Goal: Communication & Community: Share content

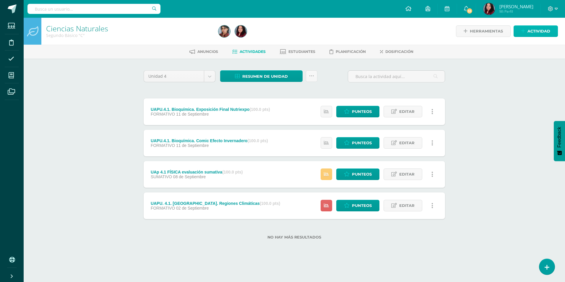
click at [527, 32] on link "Actividad" at bounding box center [536, 31] width 44 height 12
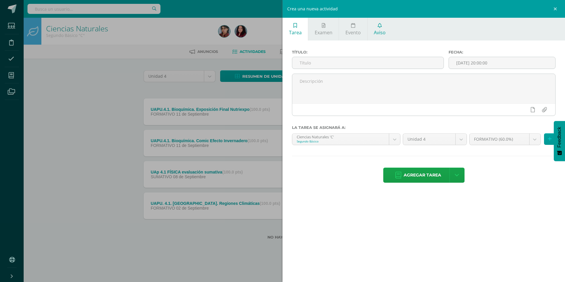
click at [388, 39] on link "Aviso" at bounding box center [380, 29] width 25 height 23
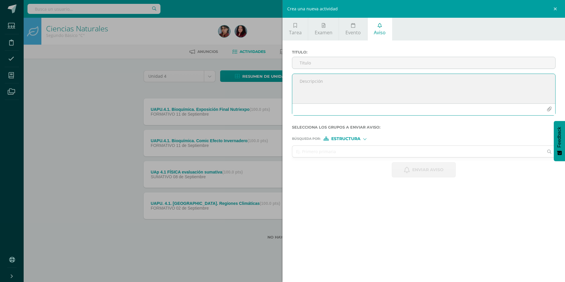
click at [383, 84] on textarea at bounding box center [423, 89] width 263 height 30
paste textarea "Buen día, Reciban un cordial saludo. Les escribo para comunicarles que su hijo/…"
type textarea "Buen día, Reciban un cordial saludo. Les escribo para comunicarles que su hijo/…"
click at [357, 63] on input "Titulo :" at bounding box center [423, 63] width 263 height 12
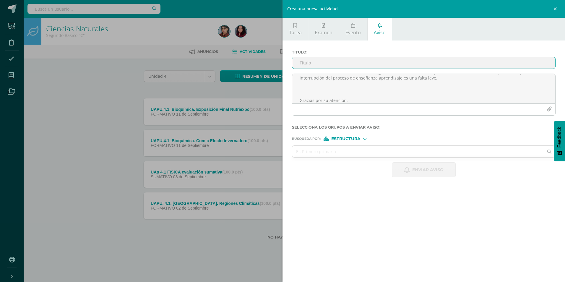
click at [305, 63] on input "Titulo :" at bounding box center [423, 63] width 263 height 12
paste input "Interrupción en Clase"
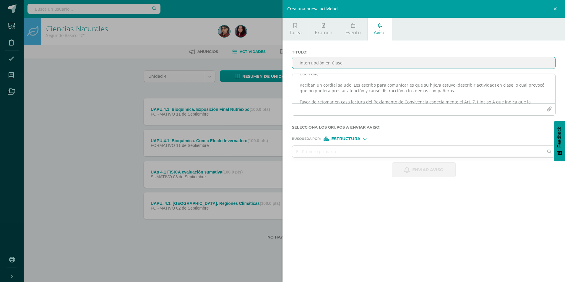
scroll to position [0, 0]
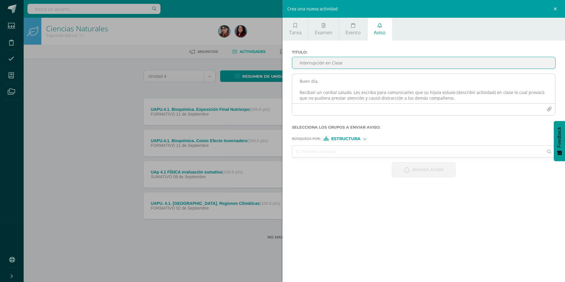
type input "Interrupción en Clase"
click at [436, 92] on textarea "Buen día, Reciban un cordial saludo. Les escribo para comunicarles que su hijo/…" at bounding box center [423, 89] width 263 height 30
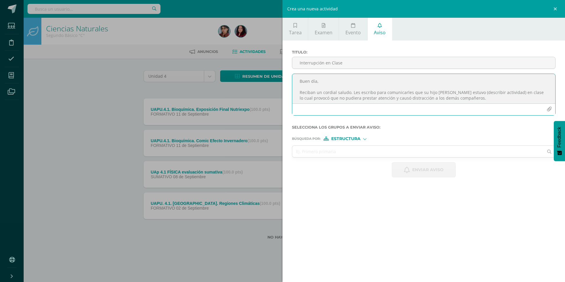
click at [516, 91] on textarea "Buen día, Reciban un cordial saludo. Les escribo para comunicarles que su hijo …" at bounding box center [423, 89] width 263 height 30
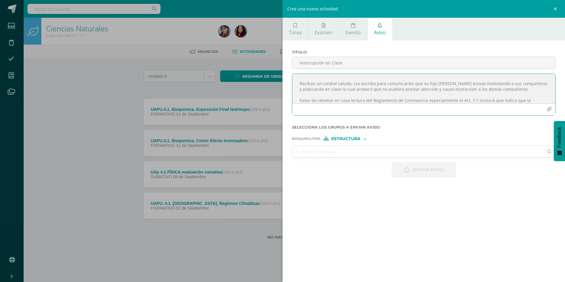
click at [342, 92] on textarea "Buen día, Reciban un cordial saludo. Les escribo para comunicarles que su hijo …" at bounding box center [423, 89] width 263 height 30
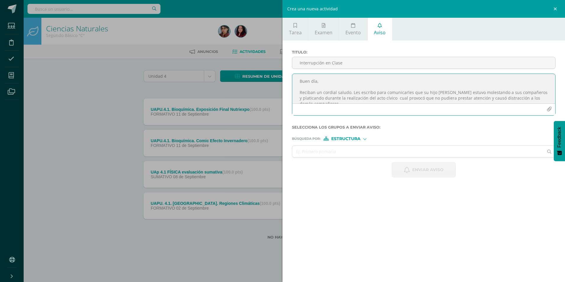
drag, startPoint x: 352, startPoint y: 97, endPoint x: 290, endPoint y: 75, distance: 65.6
click at [290, 75] on div "Buen día, Reciban un cordial saludo. Les escribo para comunicarles que su hijo …" at bounding box center [424, 97] width 268 height 47
type textarea "Buen día, Reciban un cordial saludo. Les escribo para comunicarles que su hijo …"
click at [357, 63] on input "Interrupción en Clase" at bounding box center [423, 63] width 263 height 12
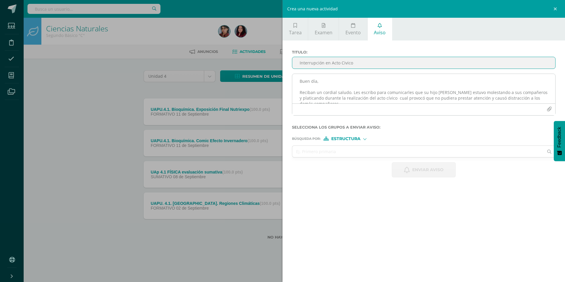
type input "Interrupción en Acto Civico"
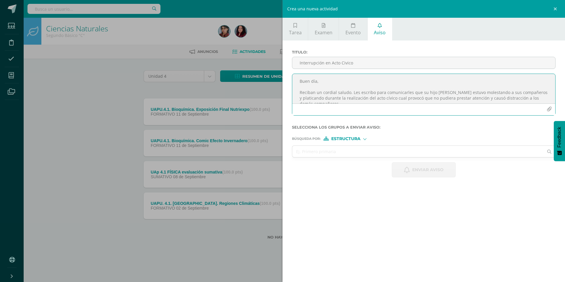
drag, startPoint x: 350, startPoint y: 95, endPoint x: 295, endPoint y: 72, distance: 59.6
click at [295, 72] on div "Titulo : Interrupción en Acto Civico Buen día, Reciban un cordial saludo. Les e…" at bounding box center [424, 85] width 268 height 70
type textarea "Buen día, Reciban un cordial saludo. Les escribo para comunicarles que su hijo …"
click at [366, 139] on div at bounding box center [364, 138] width 3 height 3
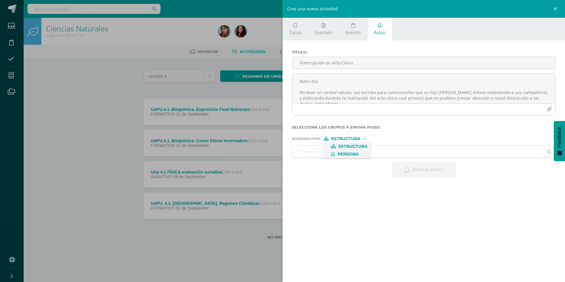
click at [363, 153] on label "Persona" at bounding box center [347, 154] width 41 height 4
click at [362, 153] on input "text" at bounding box center [417, 152] width 251 height 12
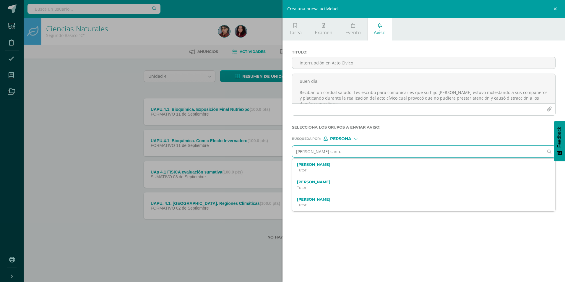
type input "[PERSON_NAME]"
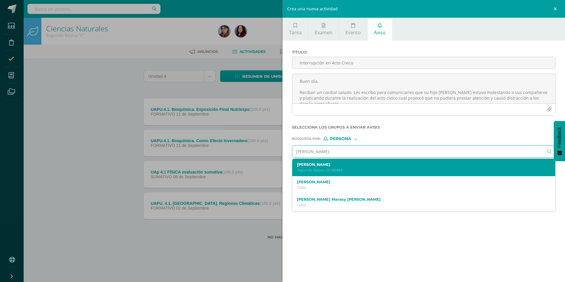
click at [353, 172] on p "Segundo Básico 20190484" at bounding box center [418, 170] width 242 height 5
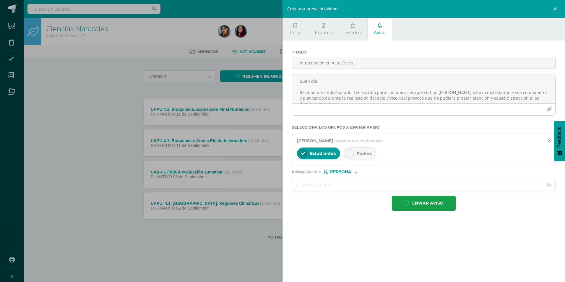
click at [364, 151] on span "Padres" at bounding box center [364, 153] width 15 height 5
click at [424, 206] on span "Enviar aviso" at bounding box center [427, 203] width 31 height 14
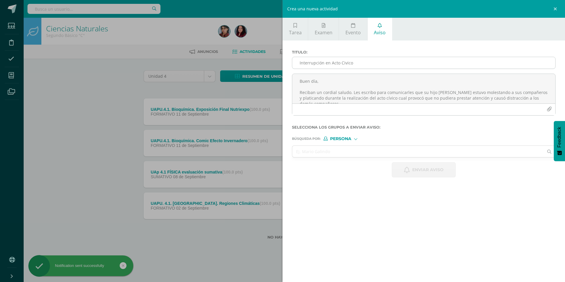
click at [324, 63] on input "Interrupción en Acto Civico" at bounding box center [423, 63] width 263 height 12
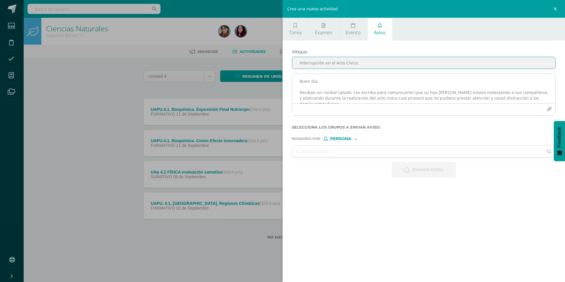
type input "Interrupción en el Acto Cívico"
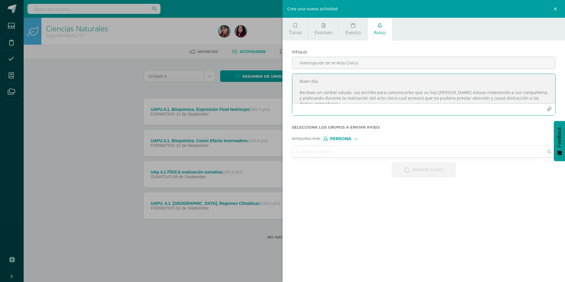
click at [358, 82] on textarea "Buen día, Reciban un cordial saludo. Les escribo para comunicarles que su hijo …" at bounding box center [423, 89] width 263 height 30
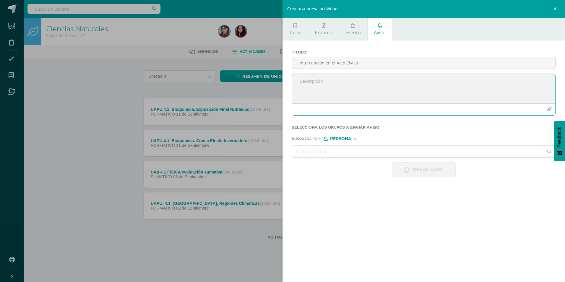
paste textarea "Buen día, Reciban un cordial saludo. Les escribo para comunicarles que su hijo …"
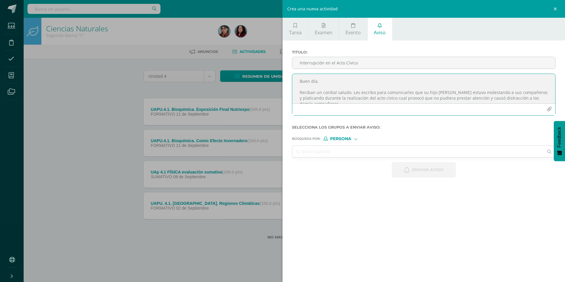
scroll to position [43, 0]
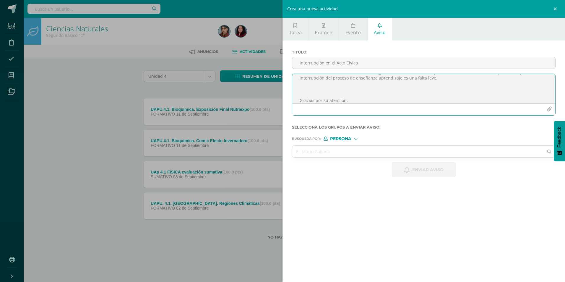
click at [324, 94] on textarea "Buen día, Reciban un cordial saludo. Les escribo para comunicarles que su hijo …" at bounding box center [423, 89] width 263 height 30
click at [464, 80] on textarea "Buen día, Reciban un cordial saludo. Les escribo para comunicarles que su hijo …" at bounding box center [423, 89] width 263 height 30
type textarea "Buen día, Reciban un cordial saludo. Les escribo para comunicarles que su hijo …"
click at [352, 150] on input "text" at bounding box center [417, 152] width 251 height 12
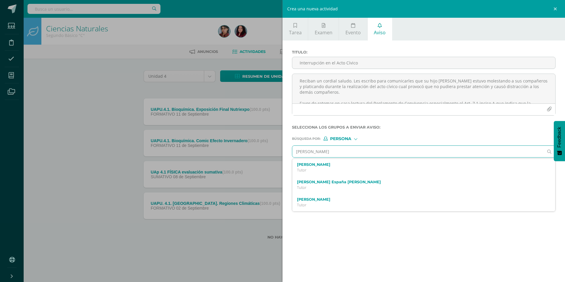
type input "[PERSON_NAME]"
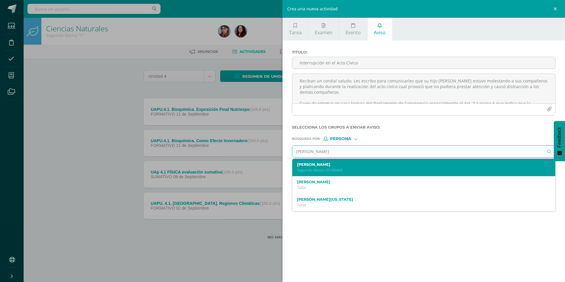
click at [359, 175] on div "[PERSON_NAME] Segundo Básico 20190469" at bounding box center [423, 167] width 263 height 17
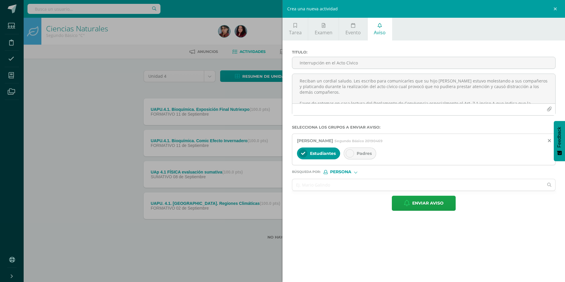
click at [363, 151] on span "Padres" at bounding box center [364, 153] width 15 height 5
click at [415, 207] on span "Enviar aviso" at bounding box center [427, 203] width 31 height 14
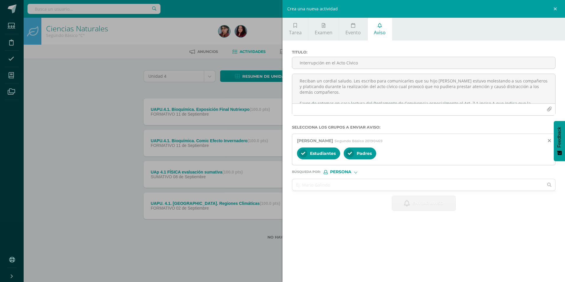
scroll to position [0, 0]
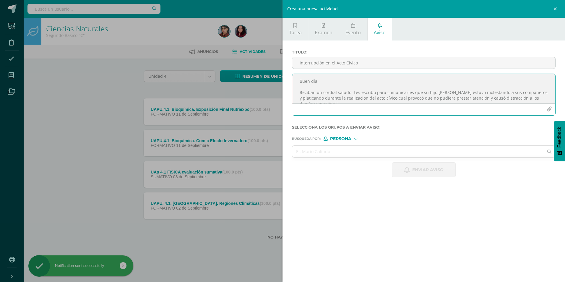
click at [358, 83] on textarea "Buen día, Reciban un cordial saludo. Les escribo para comunicarles que su hijo …" at bounding box center [423, 89] width 263 height 30
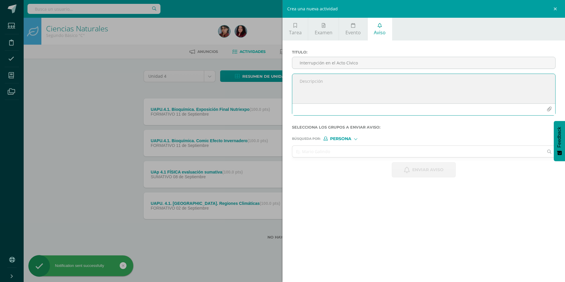
paste textarea "Buen día, Reciban un cordial saludo. Les escribo para comunicarles que su hijo …"
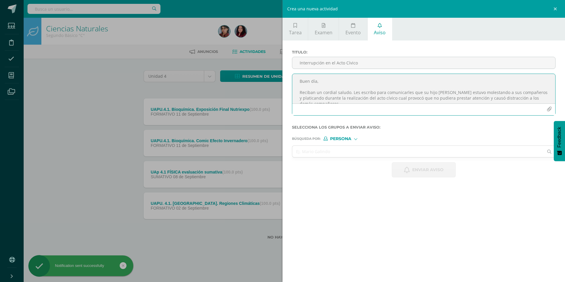
scroll to position [43, 0]
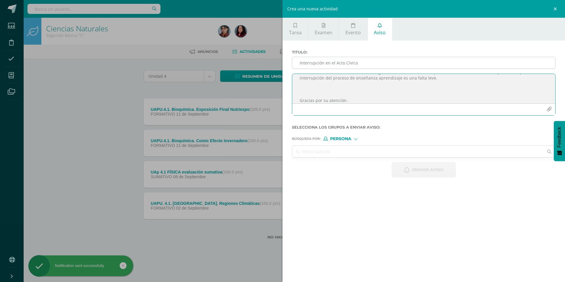
type textarea "Buen día, Reciban un cordial saludo. Les escribo para comunicarles que su hijo …"
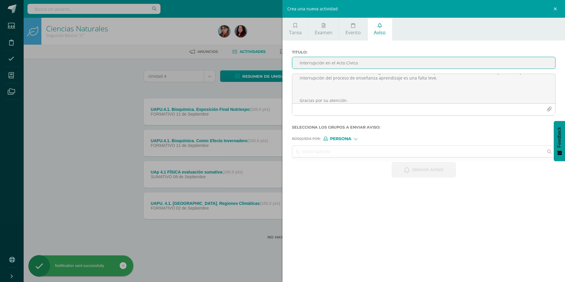
click at [359, 61] on input "Interrupción en el Acto Cívico" at bounding box center [423, 63] width 263 height 12
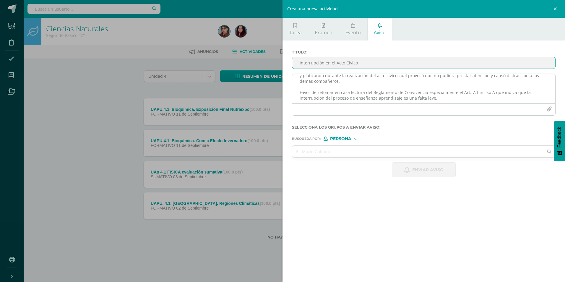
scroll to position [13, 0]
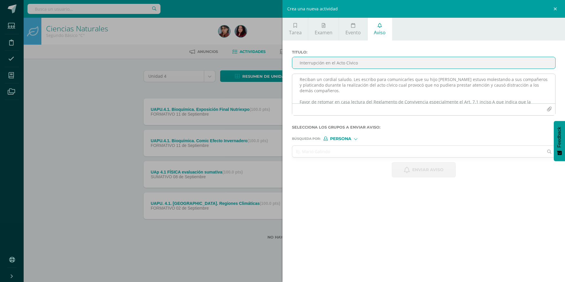
type input "Interrupción en el Acto Cívico"
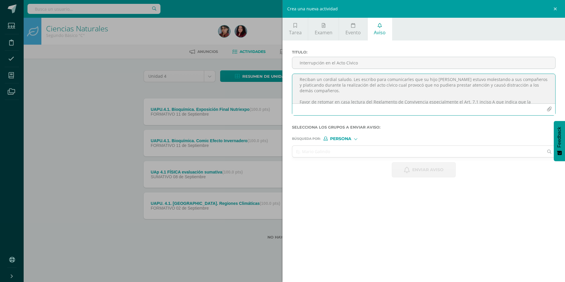
click at [465, 79] on textarea "Buen día, Reciban un cordial saludo. Les escribo para comunicarles que su hijo …" at bounding box center [423, 89] width 263 height 30
type textarea "Buen día, Reciban un cordial saludo. Les escribo para comunicarles que su hijo …"
click at [359, 152] on input "text" at bounding box center [417, 152] width 251 height 12
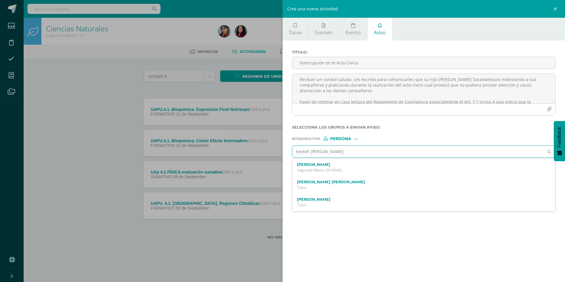
type input "Keytell [PERSON_NAME]"
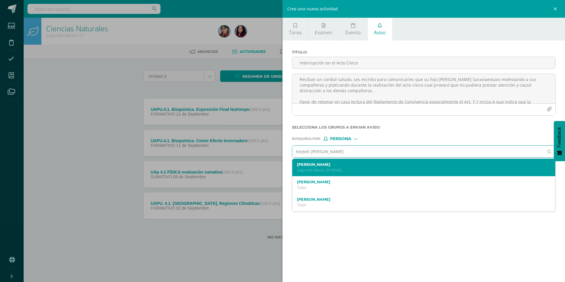
click at [360, 168] on p "Segundo Básico 20190432" at bounding box center [418, 170] width 242 height 5
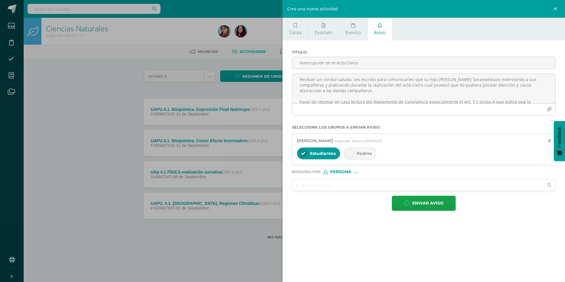
click at [370, 153] on span "Padres" at bounding box center [364, 153] width 15 height 5
click at [429, 202] on span "Enviar aviso" at bounding box center [427, 203] width 31 height 14
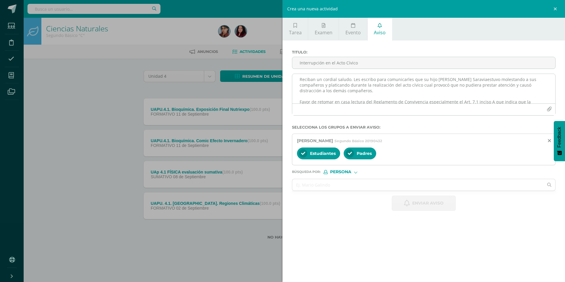
scroll to position [0, 0]
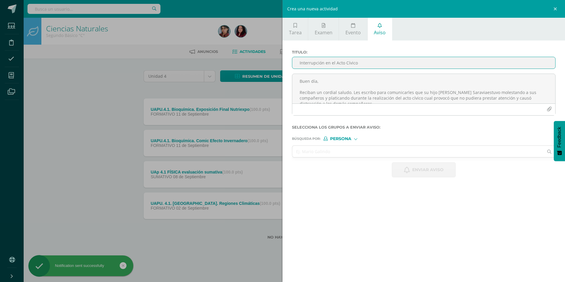
click at [332, 63] on input "Interrupción en el Acto Cívico" at bounding box center [423, 63] width 263 height 12
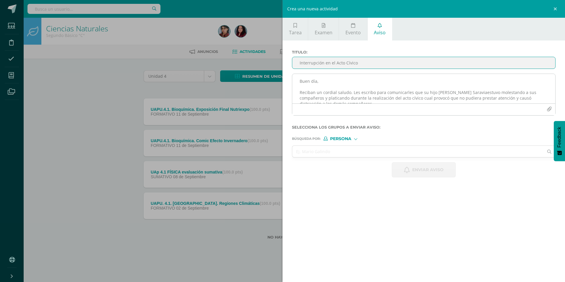
type input "Interrupción en el Acto Cívico"
click at [355, 82] on textarea "Buen día, Reciban un cordial saludo. Les escribo para comunicarles que su hijo …" at bounding box center [423, 89] width 263 height 30
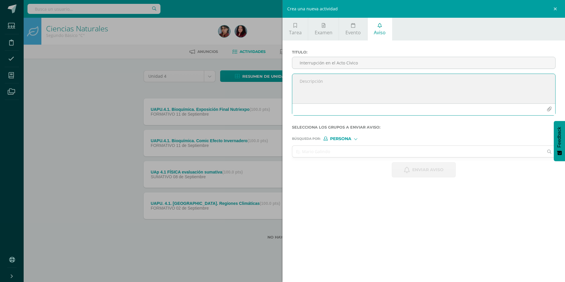
paste textarea "Buen día, Reciban un cordial saludo. Les escribo para comunicarles que su hijo …"
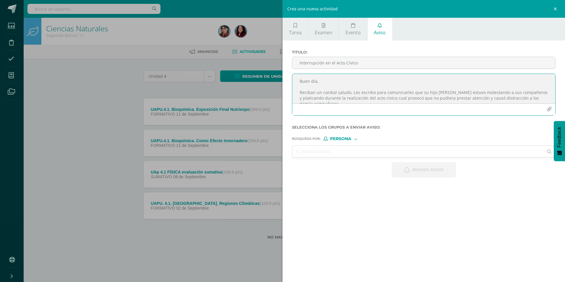
click at [465, 93] on textarea "Buen día, Reciban un cordial saludo. Les escribo para comunicarles que su hijo …" at bounding box center [423, 89] width 263 height 30
type textarea "Buen día, Reciban un cordial saludo. Les escribo para comunicarles que su hijo …"
click at [319, 154] on input "text" at bounding box center [417, 152] width 251 height 12
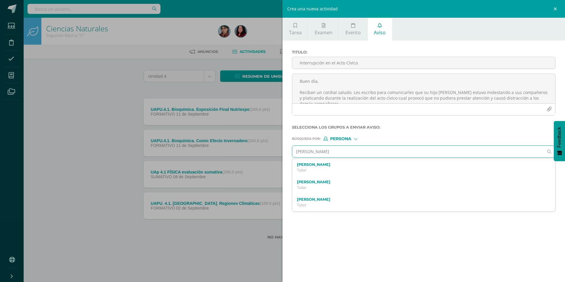
type input "[PERSON_NAME] Iima [PERSON_NAME]"
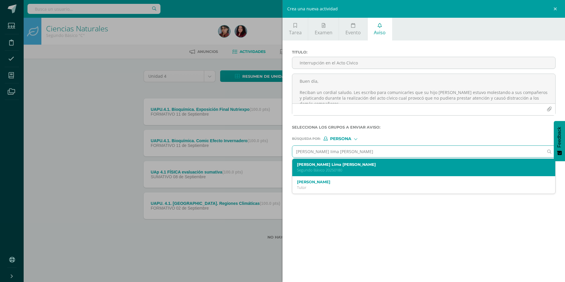
click at [325, 169] on p "Segundo Básico 20250180" at bounding box center [418, 170] width 242 height 5
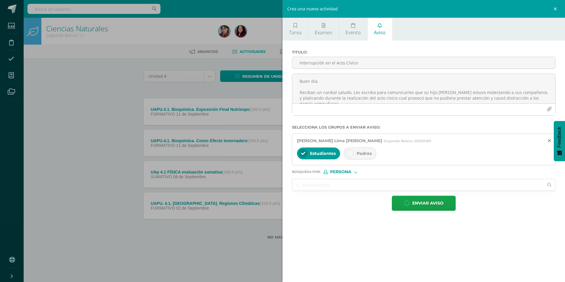
click at [364, 153] on span "Padres" at bounding box center [364, 153] width 15 height 5
click at [437, 202] on span "Enviar aviso" at bounding box center [427, 203] width 31 height 14
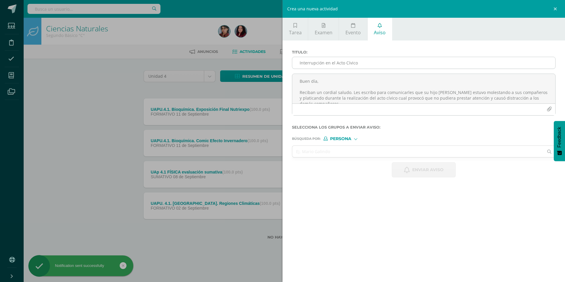
click at [309, 59] on input "Interrupción en el Acto Cívico" at bounding box center [423, 63] width 263 height 12
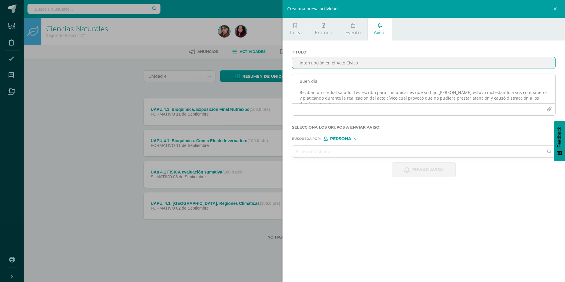
type input "Interrupción en el Acto Cívico"
click at [324, 88] on textarea "Buen día, Reciban un cordial saludo. Les escribo para comunicarles que su hijo …" at bounding box center [423, 89] width 263 height 30
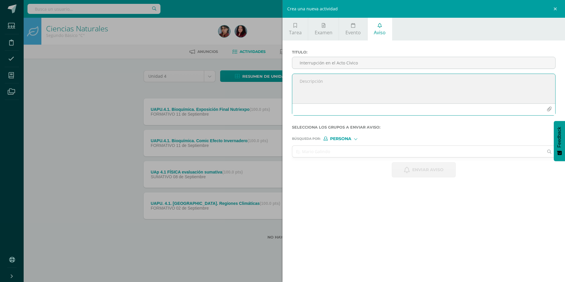
paste textarea "Buen día, Reciban un cordial saludo. Les escribo para comunicarles que su hijo …"
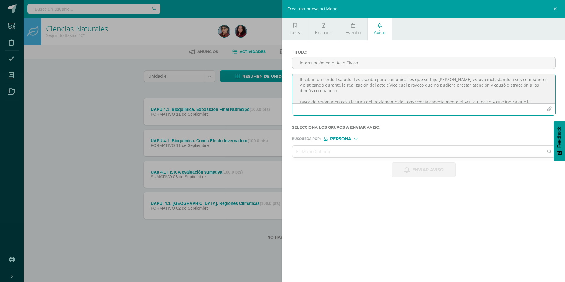
click at [466, 78] on textarea "Buen día, Reciban un cordial saludo. Les escribo para comunicarles que su hijo …" at bounding box center [423, 89] width 263 height 30
type textarea "Buen día, Reciban un cordial saludo. Les escribo para comunicarles que su hijo …"
click at [354, 149] on input "text" at bounding box center [417, 152] width 251 height 12
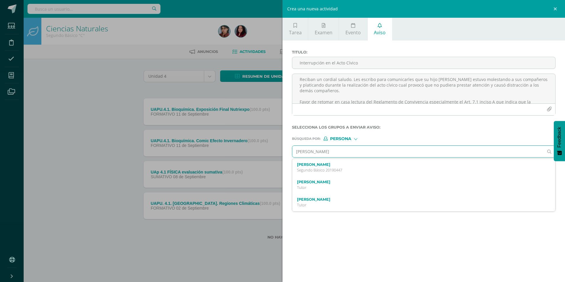
type input "[PERSON_NAME]"
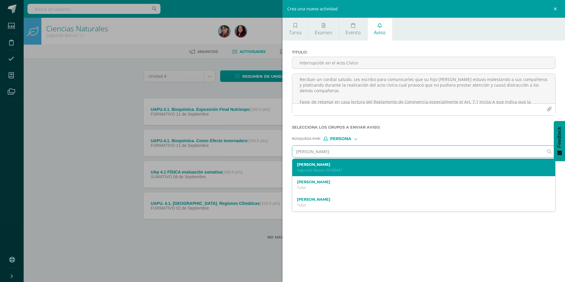
click at [356, 164] on label "[PERSON_NAME]" at bounding box center [418, 164] width 242 height 4
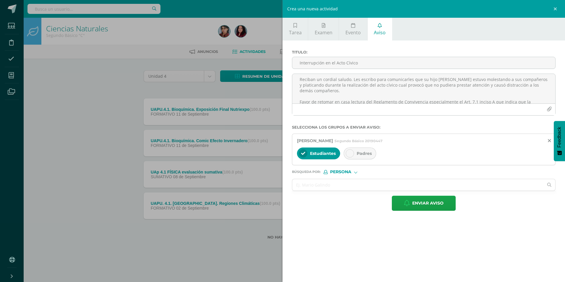
click at [356, 157] on div "Padres" at bounding box center [360, 154] width 33 height 12
click at [412, 207] on span "Enviar aviso" at bounding box center [427, 203] width 31 height 14
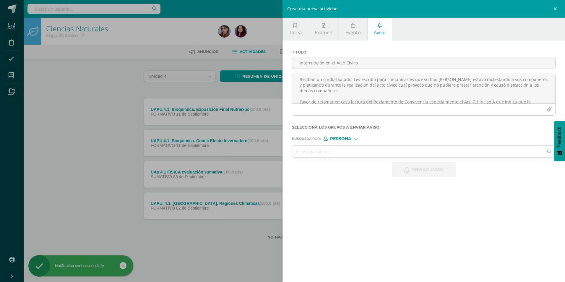
scroll to position [0, 0]
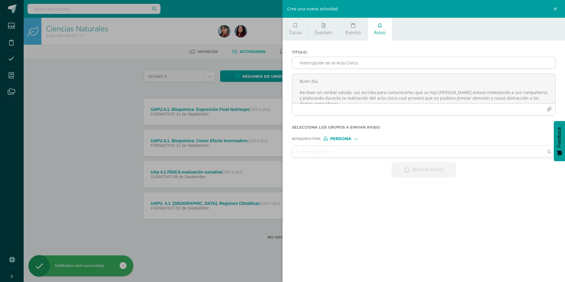
click at [323, 63] on input "Interrupción en el Acto Cívico" at bounding box center [423, 63] width 263 height 12
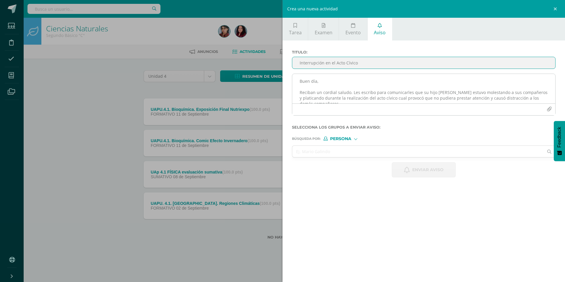
type input "Interrupción en el Acto Cívico"
click at [348, 81] on textarea "Buen día, Reciban un cordial saludo. Les escribo para comunicarles que su hijo …" at bounding box center [423, 89] width 263 height 30
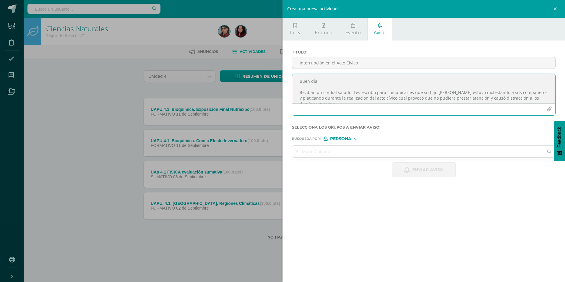
click at [347, 82] on textarea "Buen día, Reciban un cordial saludo. Les escribo para comunicarles que su hijo …" at bounding box center [423, 89] width 263 height 30
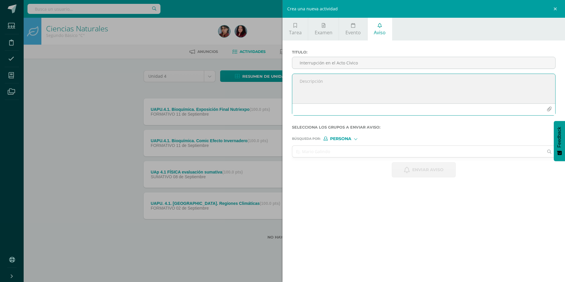
paste textarea "Buen día, Reciban un cordial saludo. Les escribo para comunicarles que su hijo …"
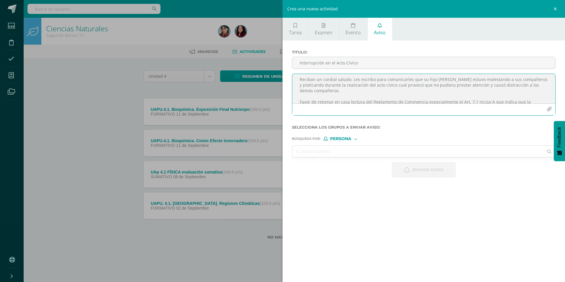
click at [464, 80] on textarea "Buen día, Reciban un cordial saludo. Les escribo para comunicarles que su hijo …" at bounding box center [423, 89] width 263 height 30
type textarea "Buen día, Reciban un cordial saludo. Les escribo para comunicarles que su hijo …"
click at [350, 152] on input "text" at bounding box center [417, 152] width 251 height 12
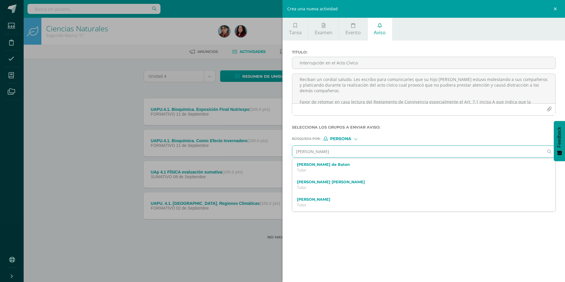
type input "[PERSON_NAME]"
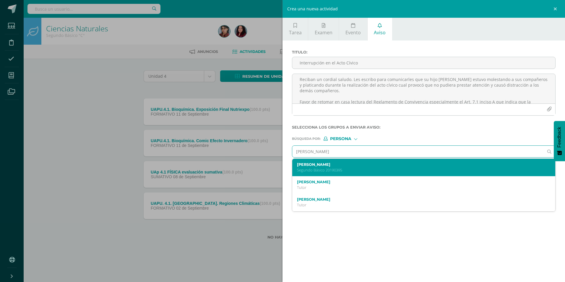
click at [350, 173] on div "[PERSON_NAME] 20190395" at bounding box center [423, 167] width 263 height 17
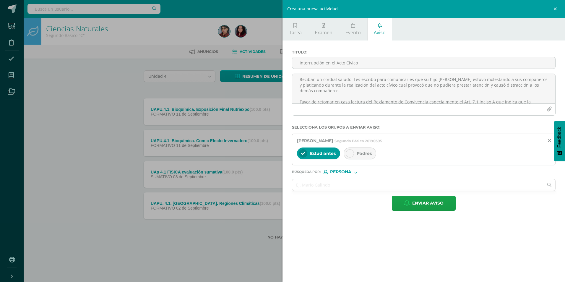
click at [357, 152] on span "Padres" at bounding box center [364, 153] width 15 height 5
click at [415, 205] on span "Enviar aviso" at bounding box center [427, 203] width 31 height 14
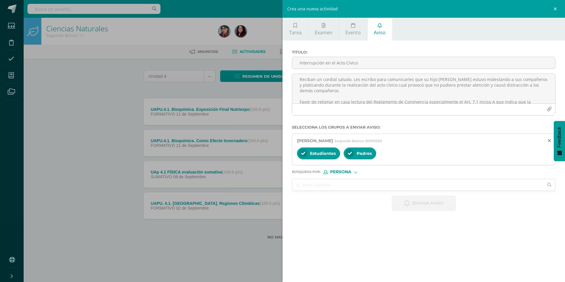
scroll to position [0, 0]
